Goal: Information Seeking & Learning: Learn about a topic

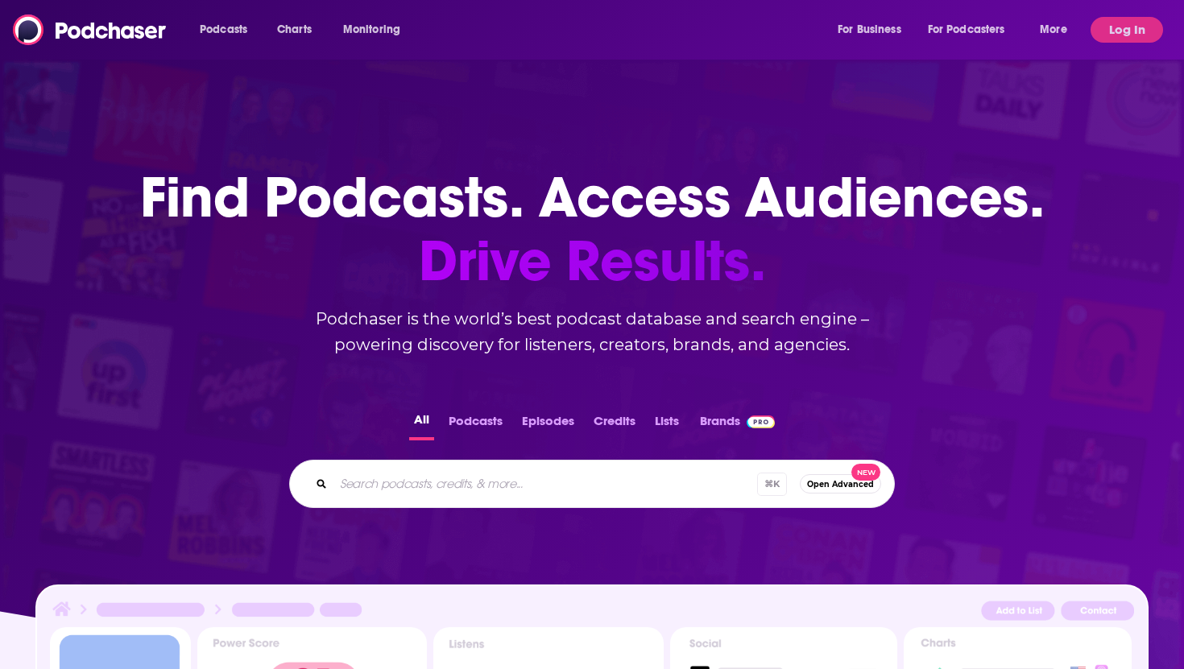
click at [493, 25] on div "Podcasts Charts Monitoring For Business For Podcasters More" at bounding box center [635, 30] width 894 height 26
click at [388, 490] on input "Search podcasts, credits, & more..." at bounding box center [544, 484] width 423 height 26
type input "money girl"
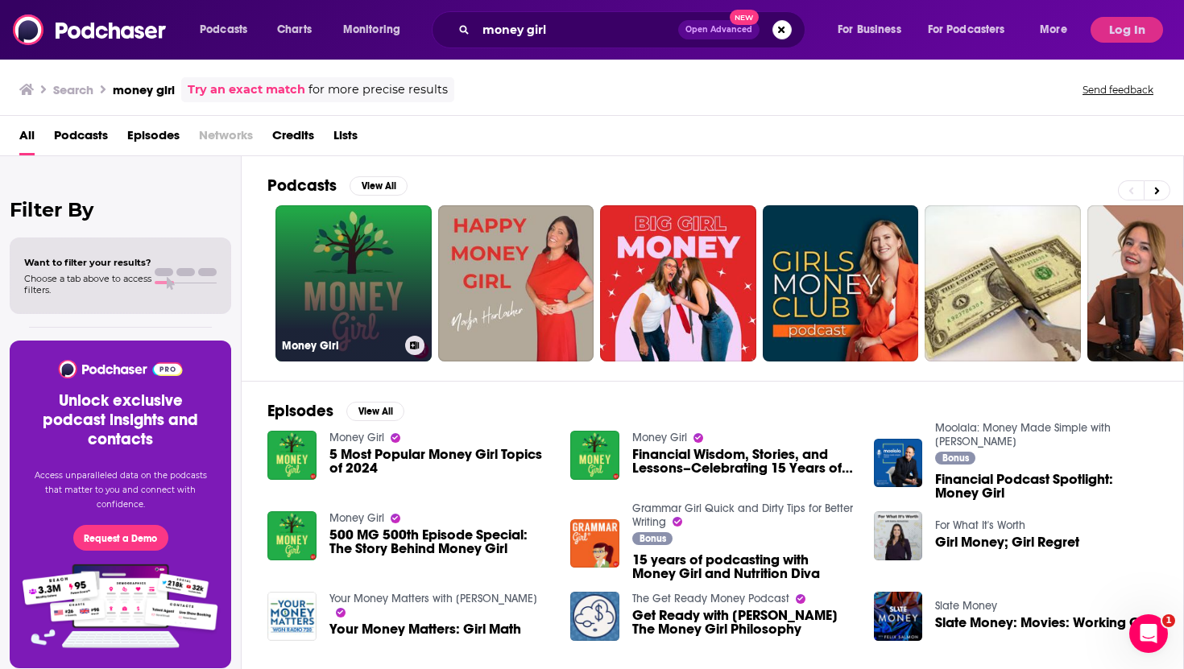
click at [374, 262] on link "Money Girl" at bounding box center [353, 283] width 156 height 156
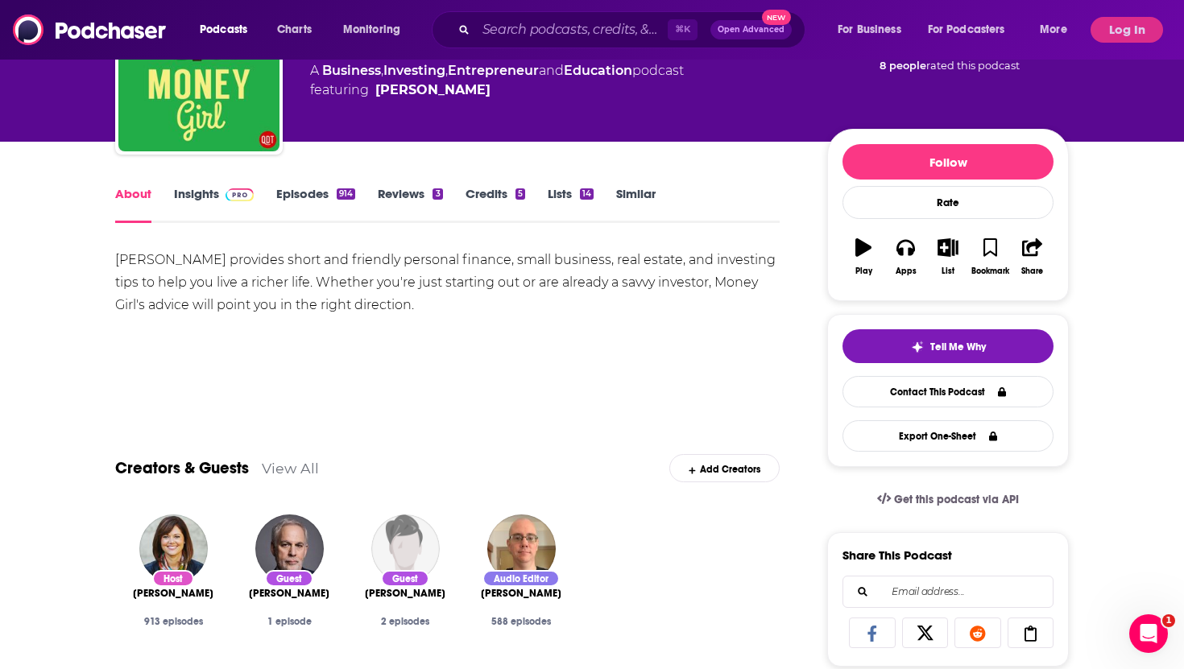
scroll to position [178, 0]
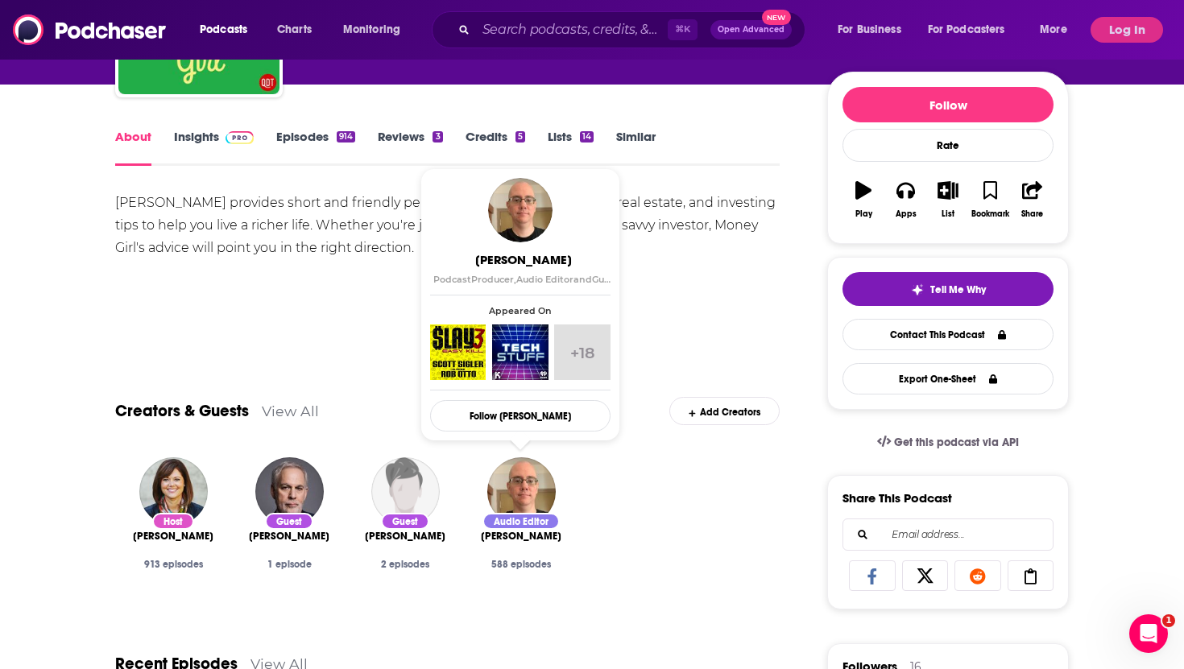
click at [655, 294] on div "[PERSON_NAME] provides short and friendly personal finance, small business, rea…" at bounding box center [447, 248] width 664 height 113
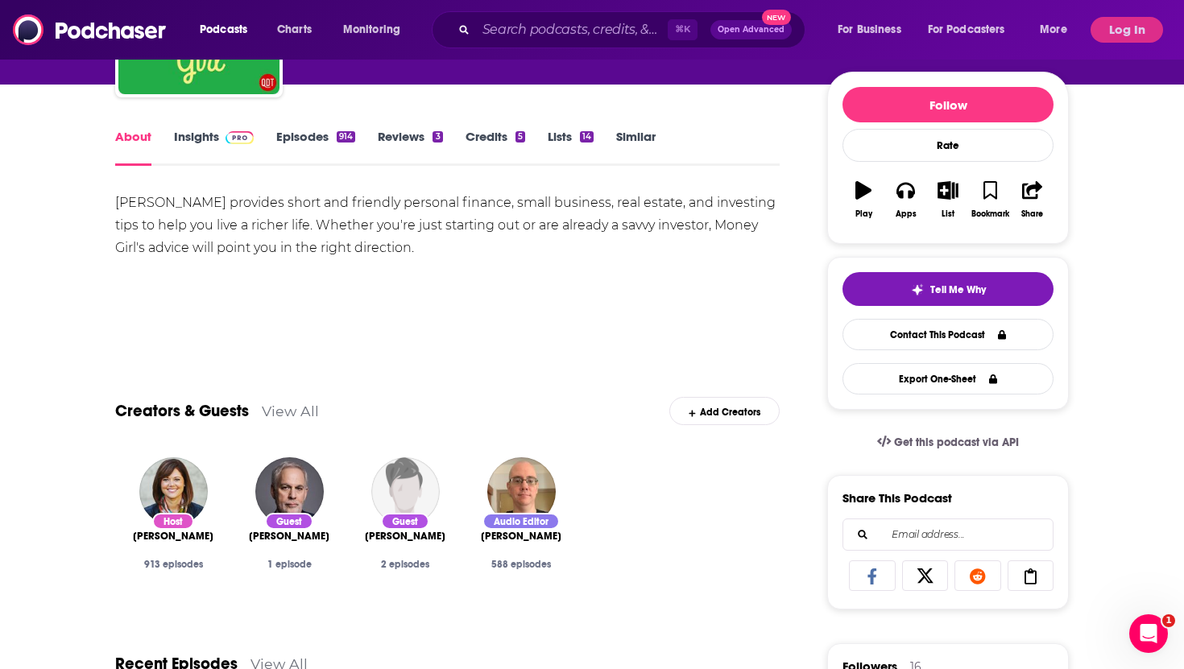
click at [188, 135] on link "Insights" at bounding box center [214, 147] width 80 height 37
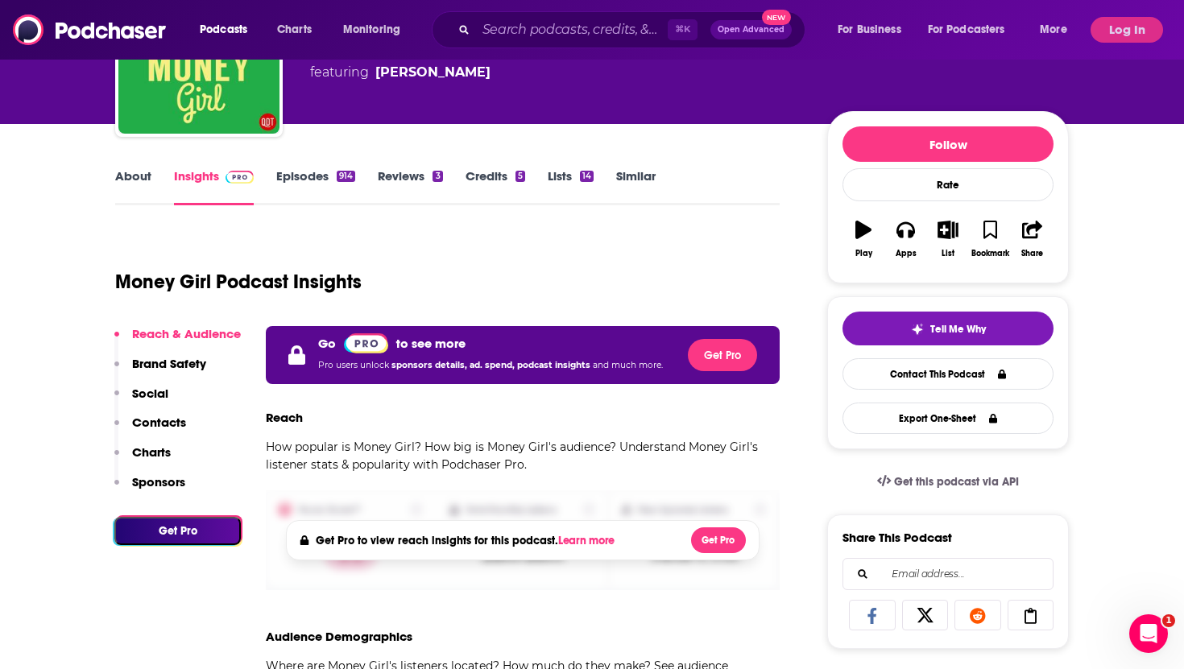
scroll to position [190, 0]
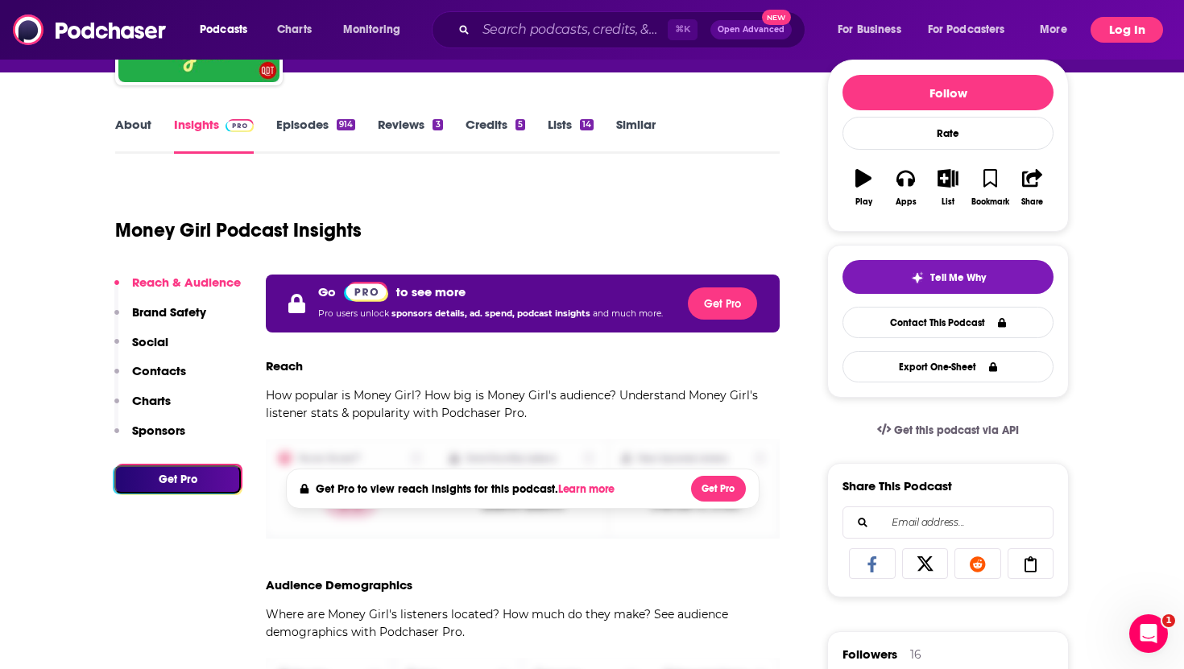
click at [1129, 31] on button "Log In" at bounding box center [1126, 30] width 72 height 26
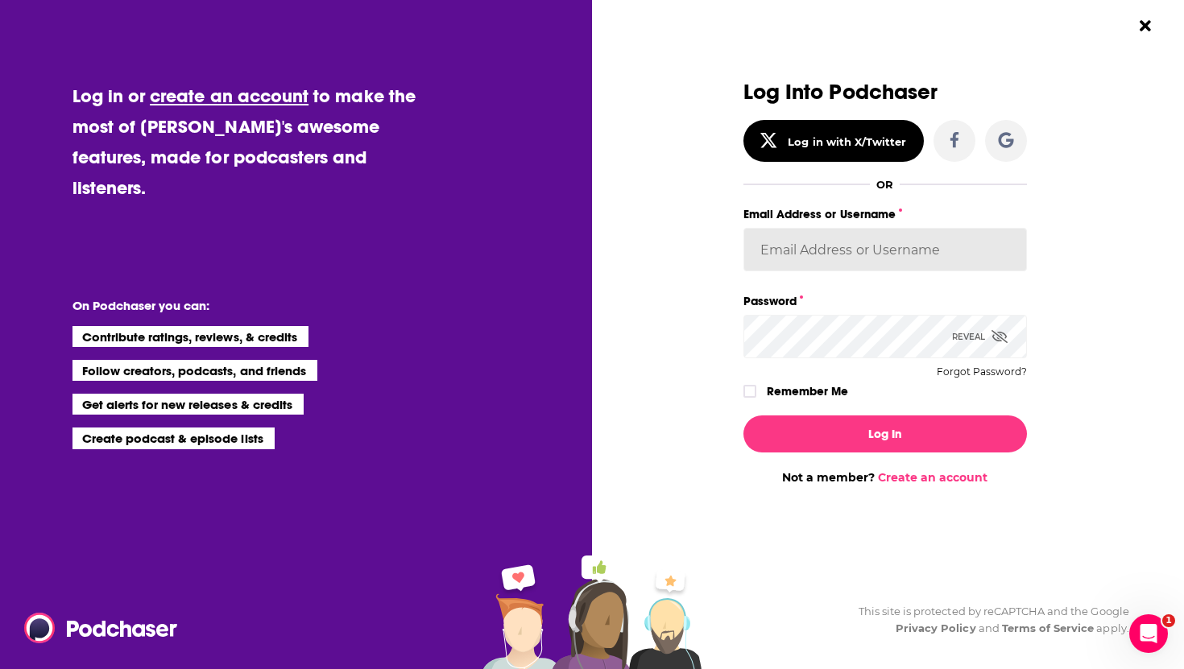
click at [851, 246] on input "Email Address or Username" at bounding box center [884, 249] width 283 height 43
type input "[EMAIL_ADDRESS][DOMAIN_NAME]"
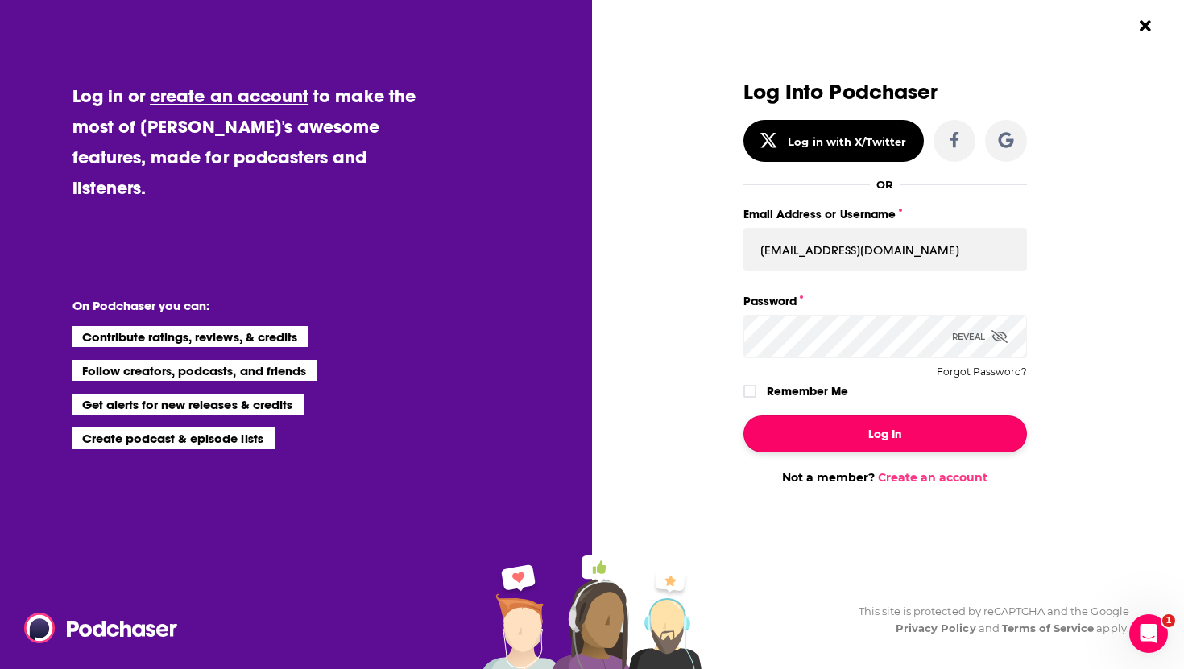
click at [874, 444] on button "Log In" at bounding box center [884, 433] width 283 height 37
